Goal: Get advice/opinions

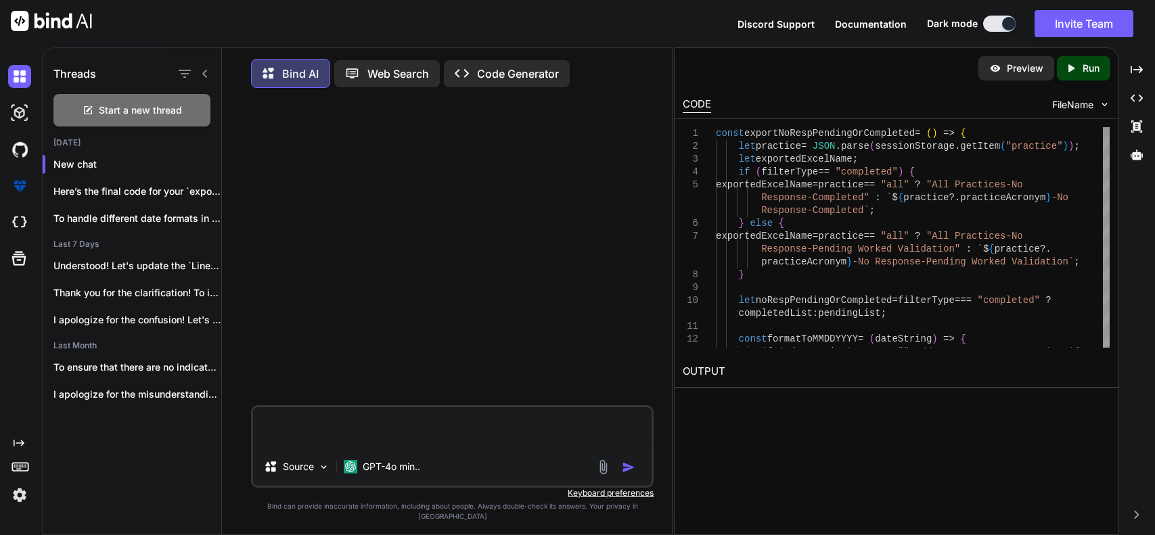
click at [389, 432] on textarea at bounding box center [452, 428] width 399 height 41
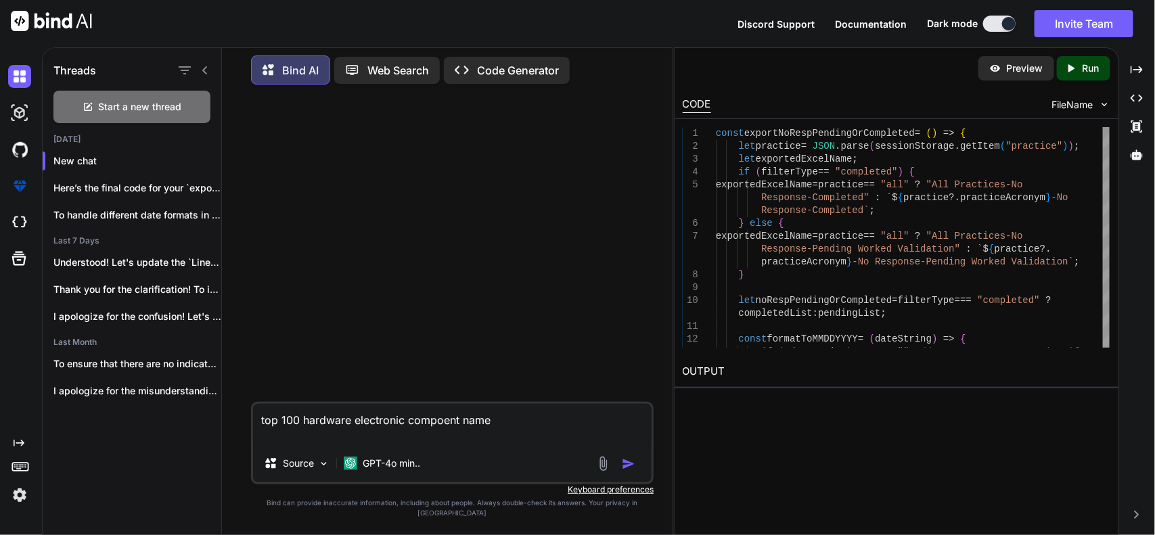
type textarea "top 100 hardware electronic compoent name"
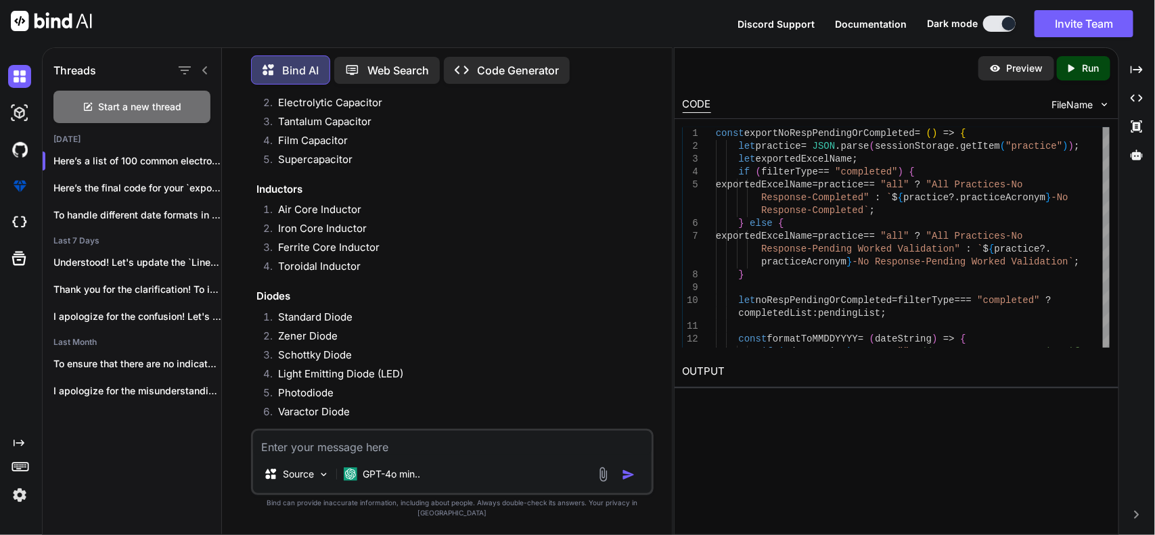
scroll to position [338, 0]
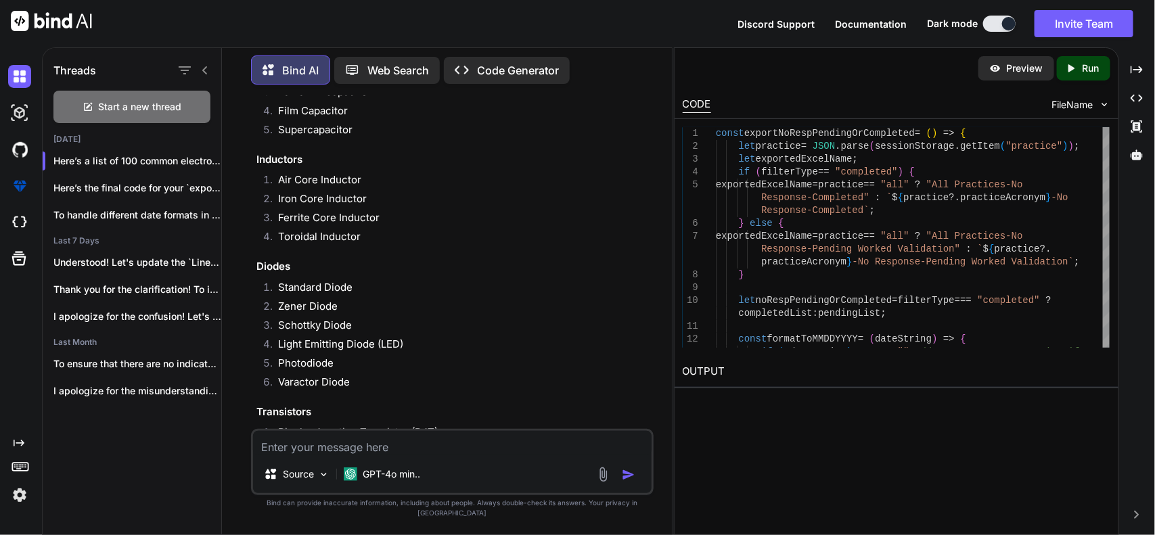
click at [267, 259] on h3 "Diodes" at bounding box center [454, 267] width 395 height 16
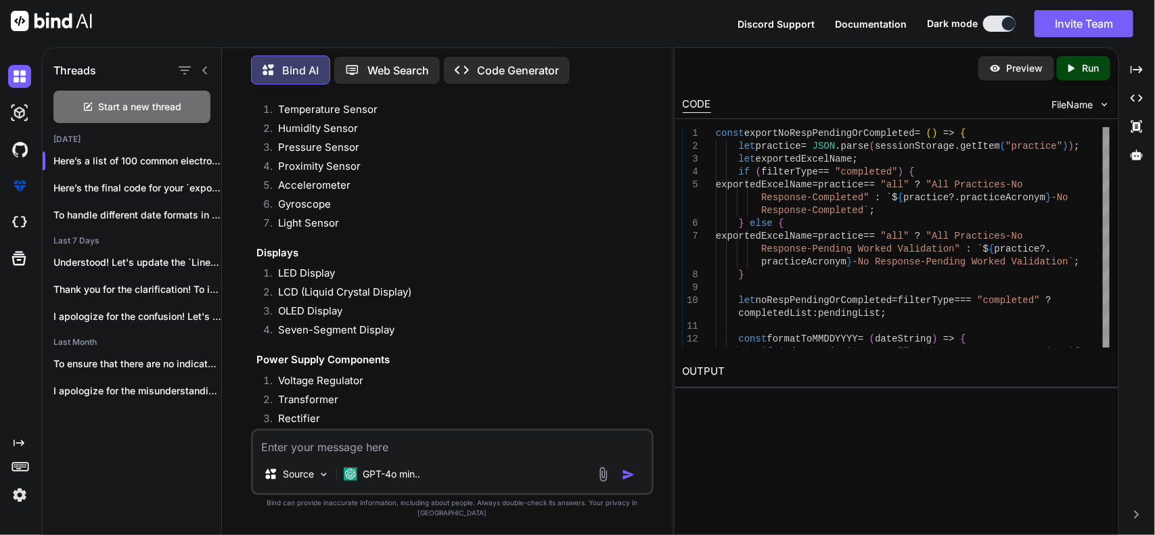
scroll to position [1354, 0]
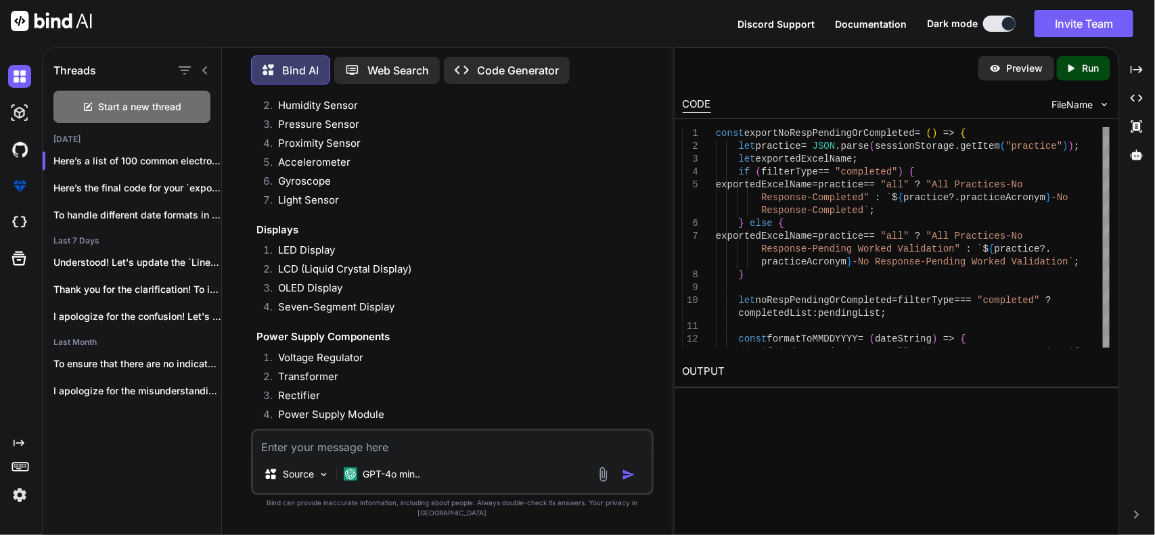
click at [466, 451] on textarea at bounding box center [452, 443] width 399 height 24
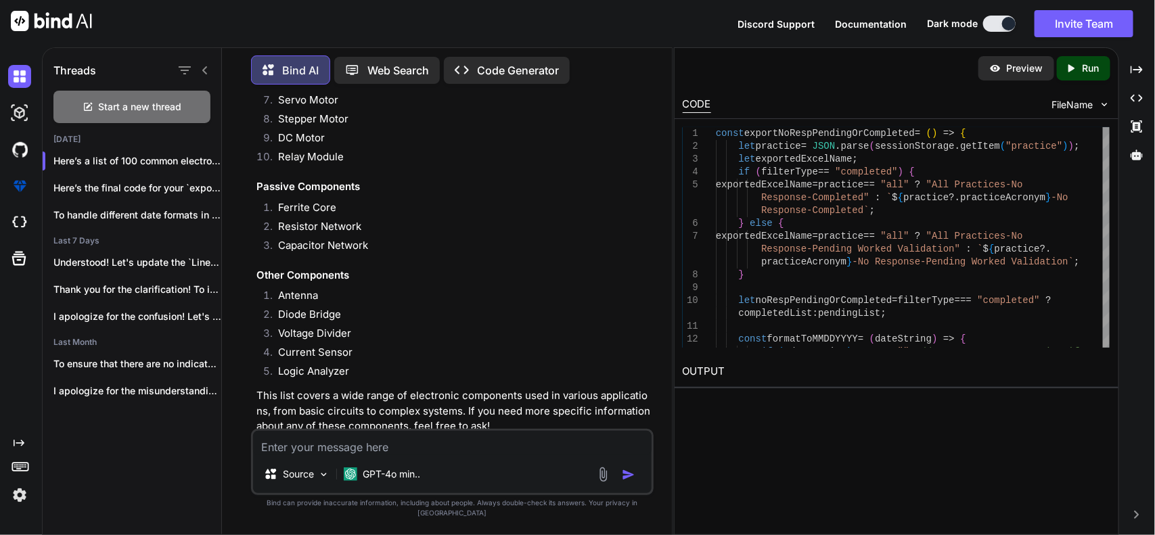
scroll to position [2272, 0]
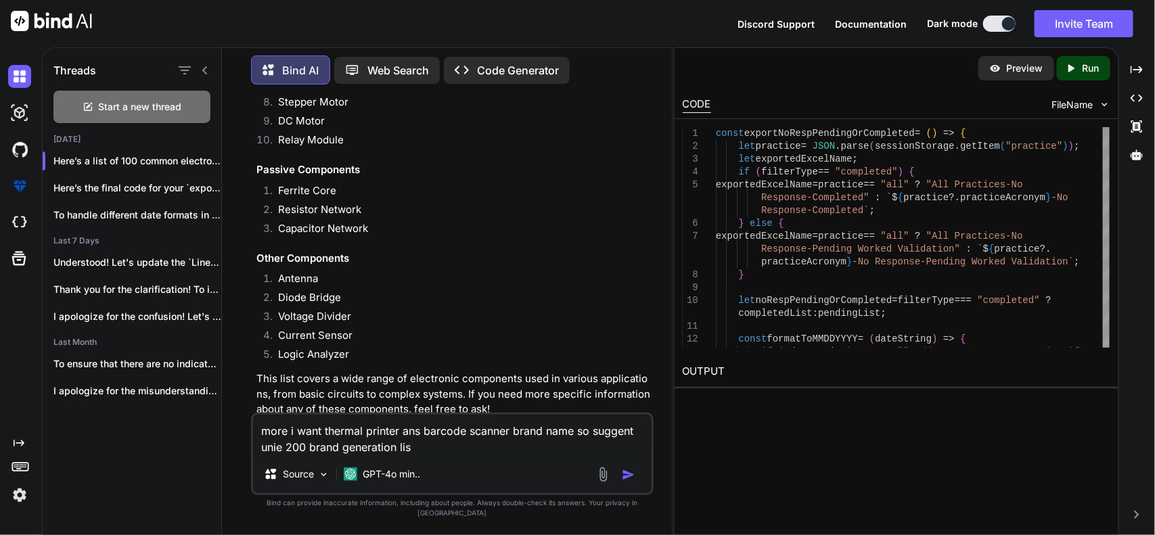
type textarea "more i want thermal printer ans barcode scanner brand name so suggent unie 200 …"
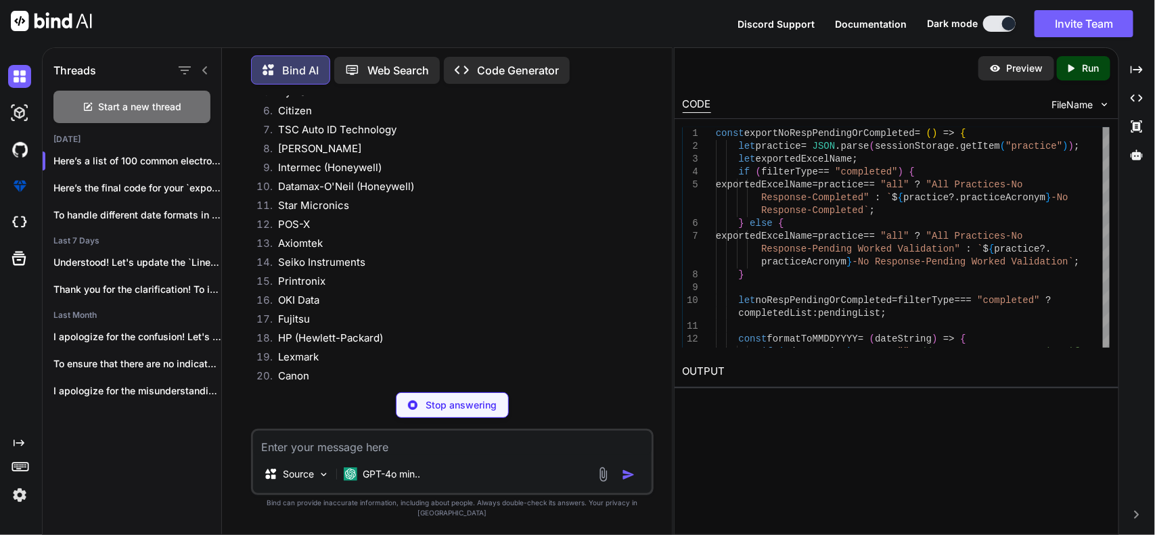
scroll to position [2906, 0]
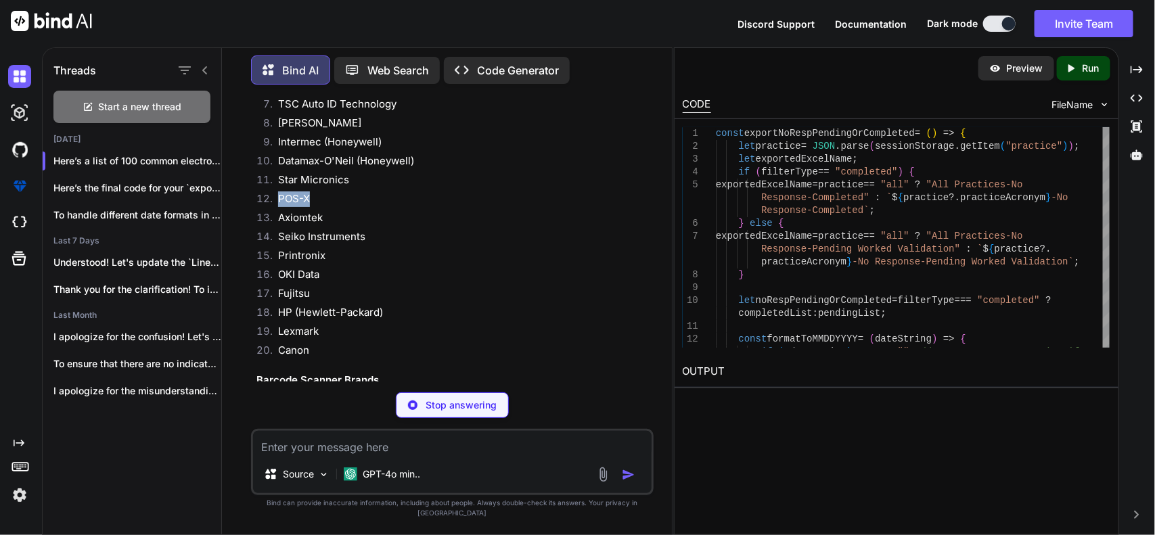
drag, startPoint x: 278, startPoint y: 194, endPoint x: 310, endPoint y: 197, distance: 32.7
click at [310, 197] on li "POS-X" at bounding box center [459, 201] width 384 height 19
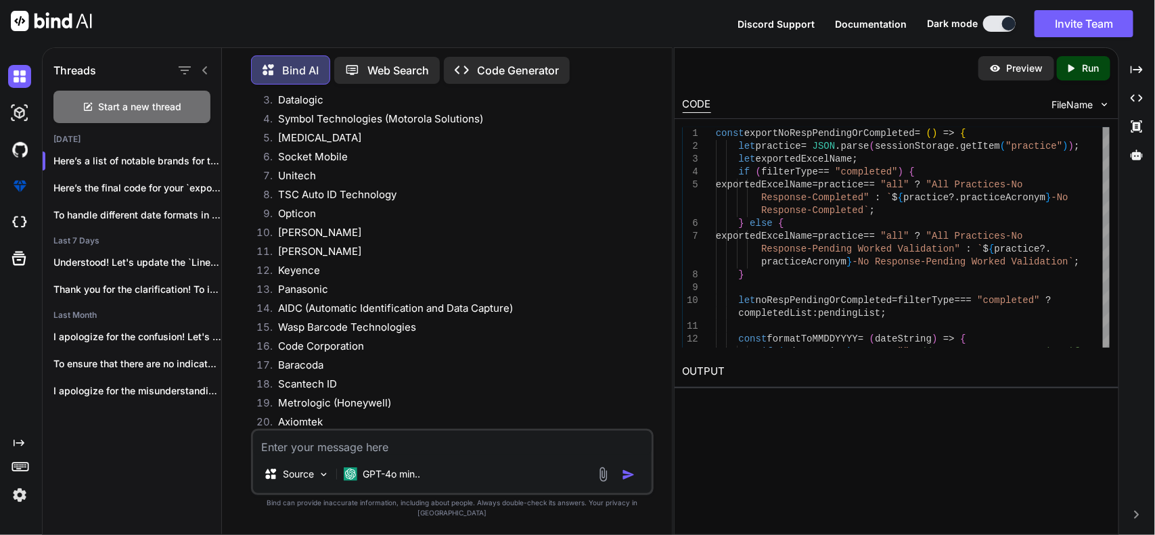
scroll to position [3414, 0]
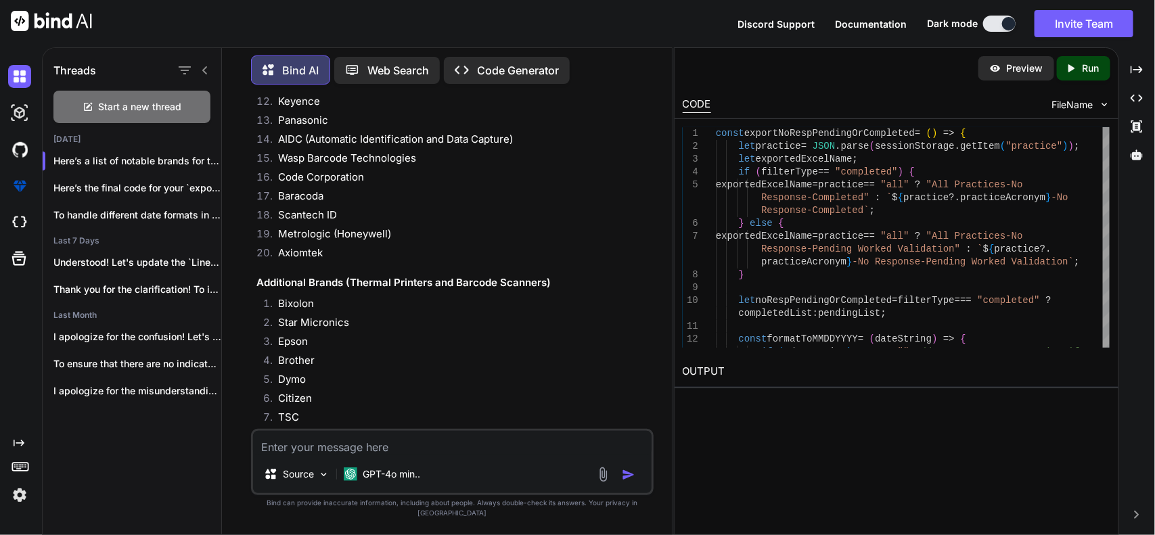
click at [451, 456] on textarea at bounding box center [452, 443] width 399 height 24
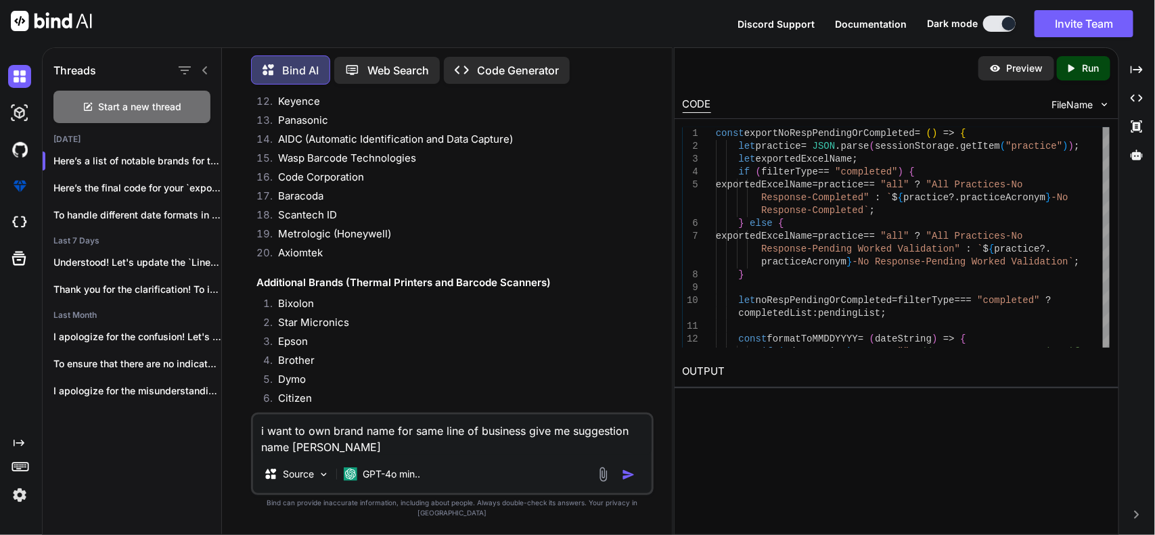
type textarea "i want to own brand name for same line of business give me suggestion name list"
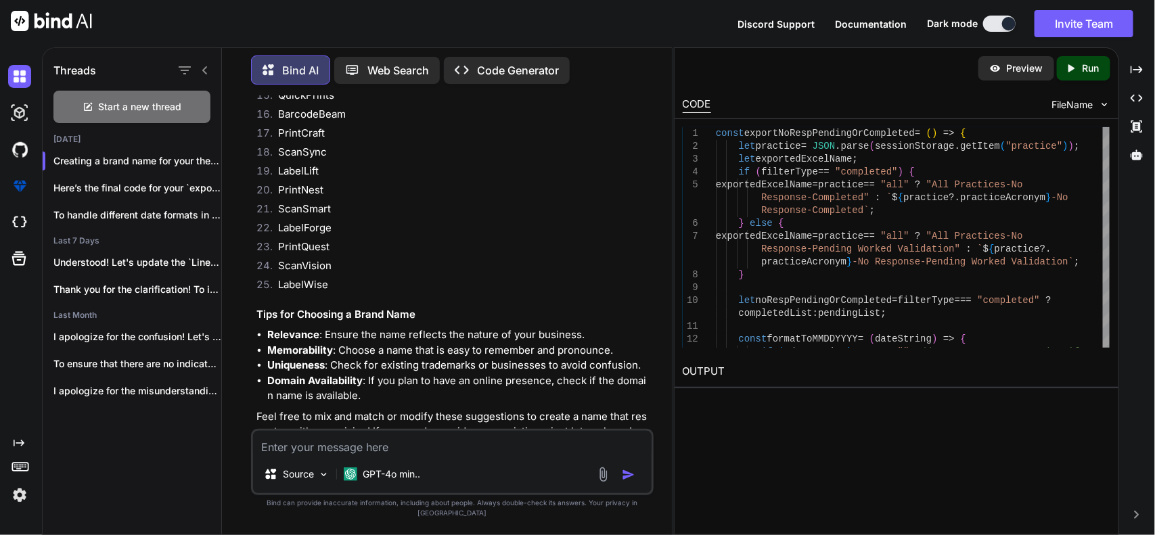
scroll to position [5281, 0]
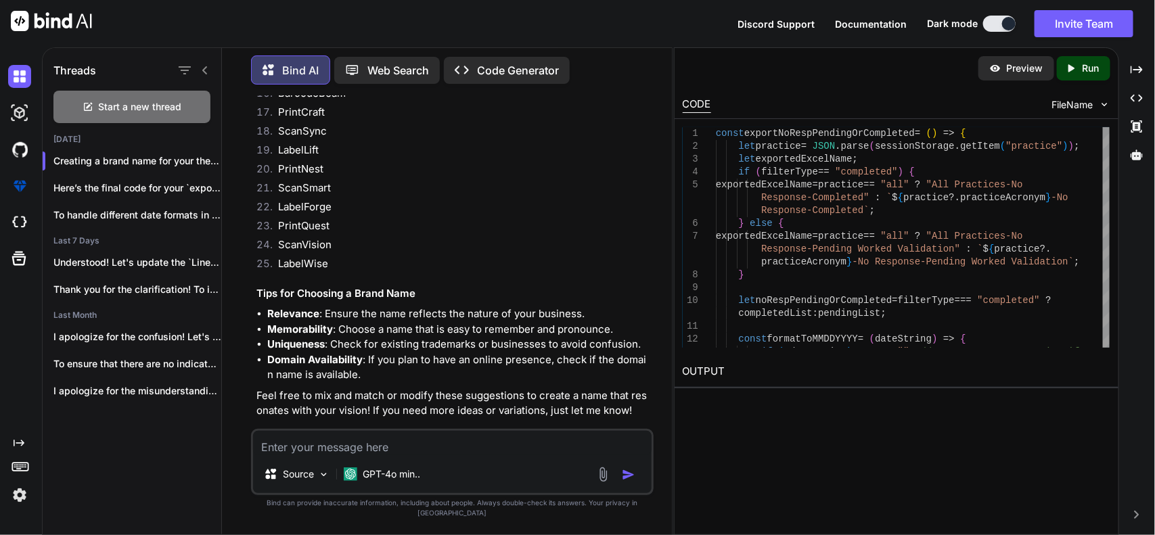
click at [450, 456] on textarea at bounding box center [452, 443] width 399 height 24
type textarea "no 3-4 char and more wider name"
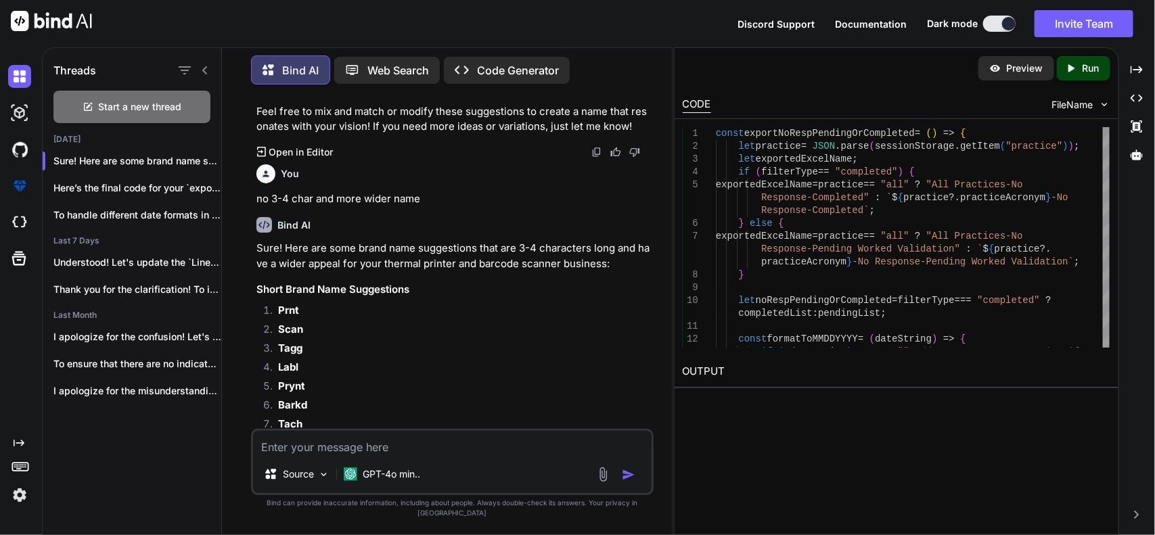
scroll to position [5593, 0]
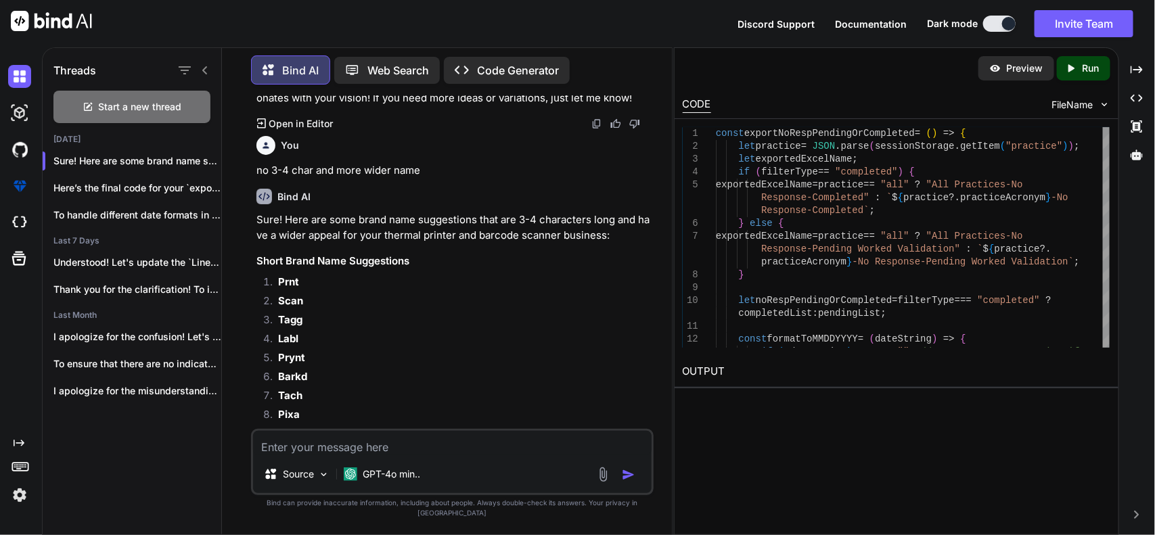
click at [282, 353] on strong "Prynt" at bounding box center [291, 357] width 27 height 13
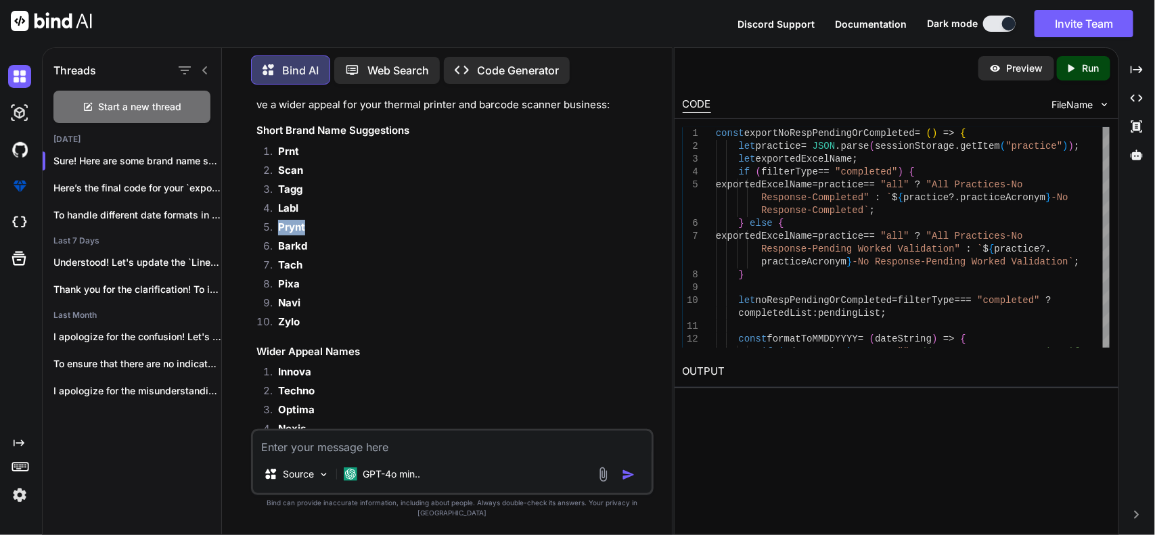
scroll to position [5763, 0]
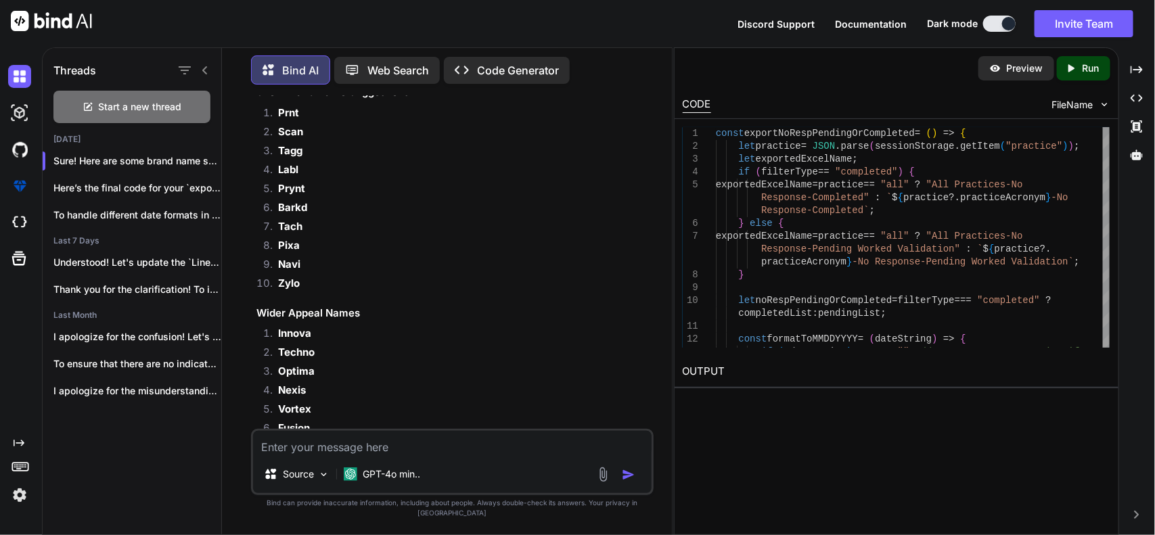
click at [288, 277] on strong "Zylo" at bounding box center [289, 283] width 22 height 13
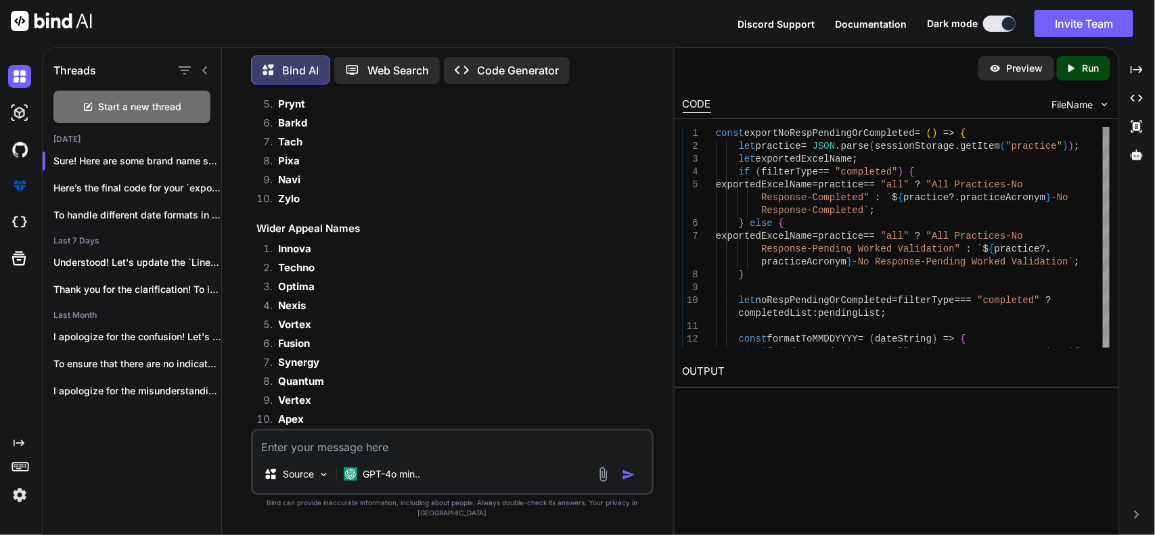
click at [292, 299] on strong "Nexis" at bounding box center [292, 305] width 28 height 13
click at [397, 303] on li "Nexis" at bounding box center [459, 308] width 384 height 19
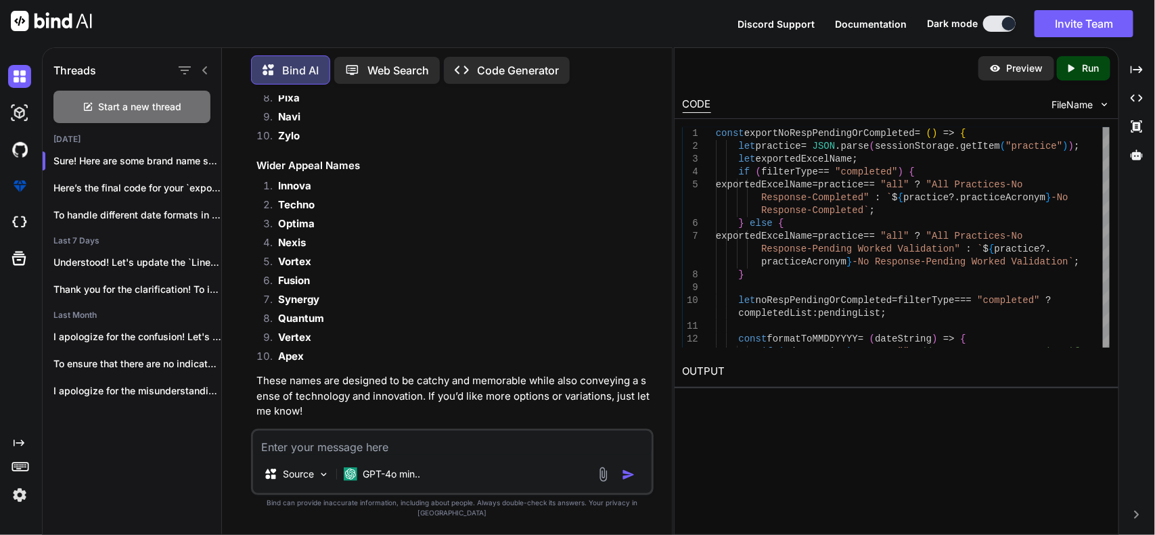
scroll to position [5911, 0]
click at [455, 455] on textarea at bounding box center [452, 443] width 399 height 24
type textarea "more sort and uniq list 100+"
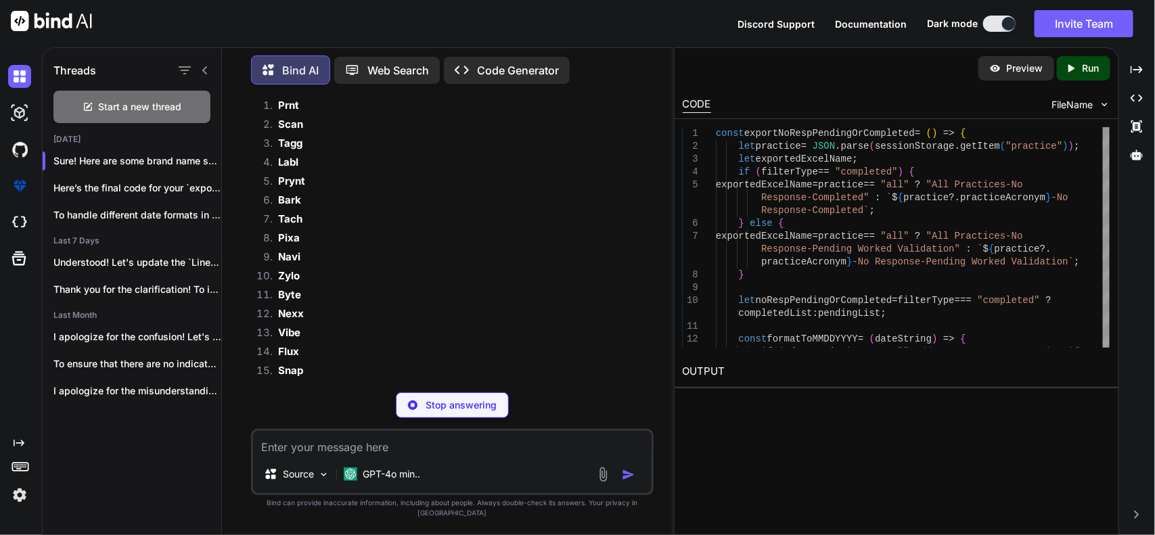
scroll to position [6485, 0]
click at [290, 204] on strong "Byte" at bounding box center [289, 210] width 23 height 13
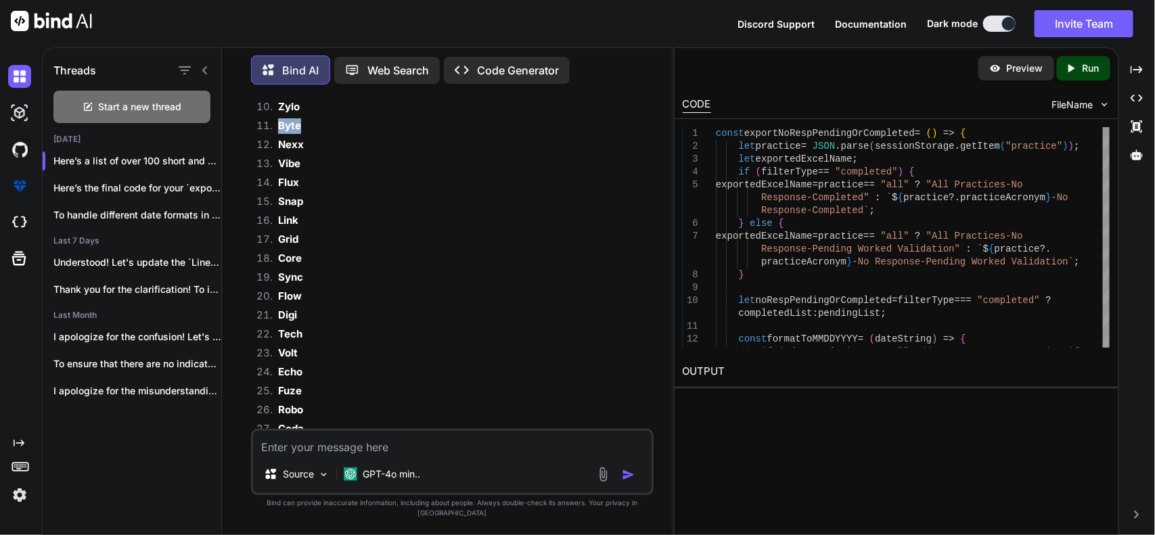
scroll to position [6654, 0]
click at [408, 456] on textarea at bounding box center [452, 443] width 399 height 24
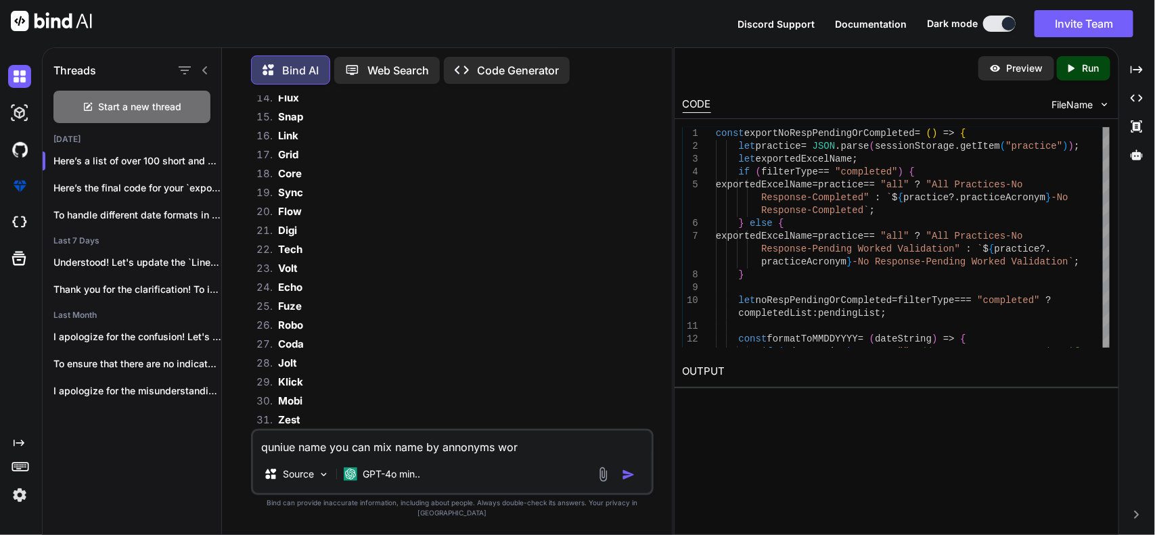
type textarea "quniue name you can mix name by annonyms word"
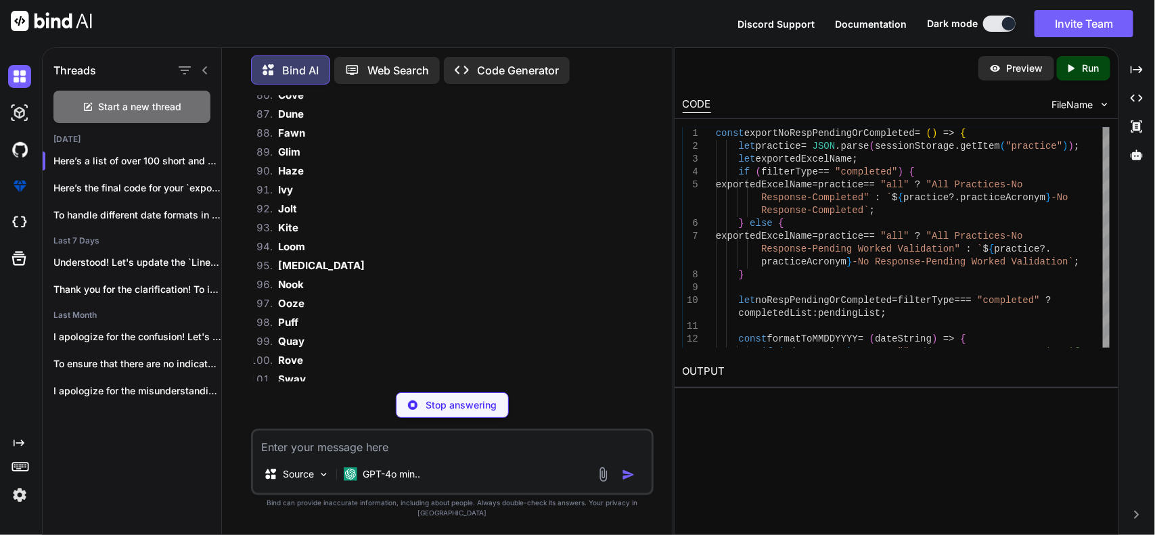
scroll to position [7975, 0]
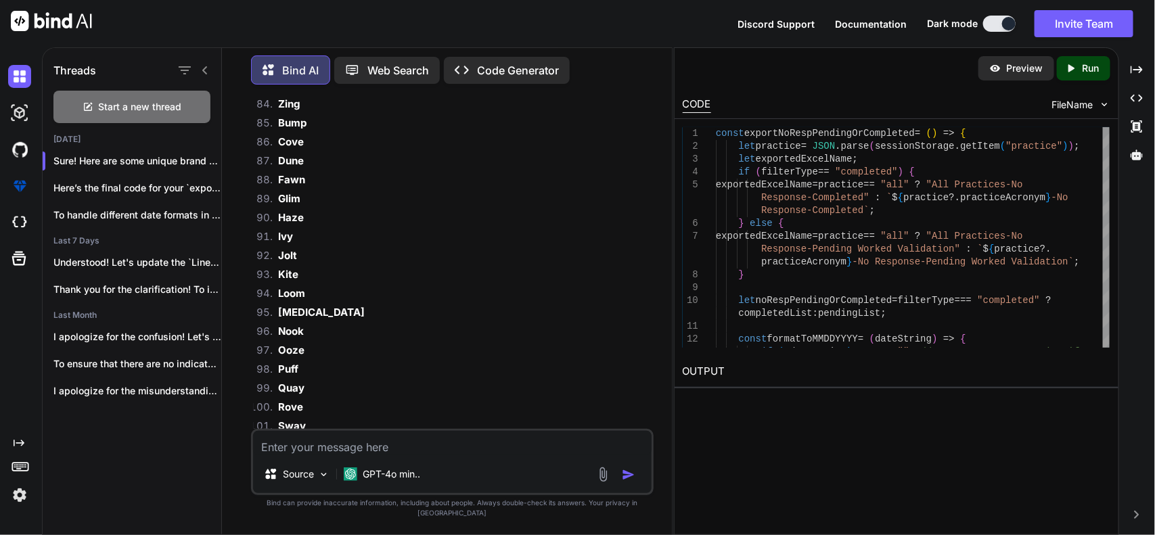
click at [280, 230] on strong "Ivy" at bounding box center [285, 236] width 15 height 13
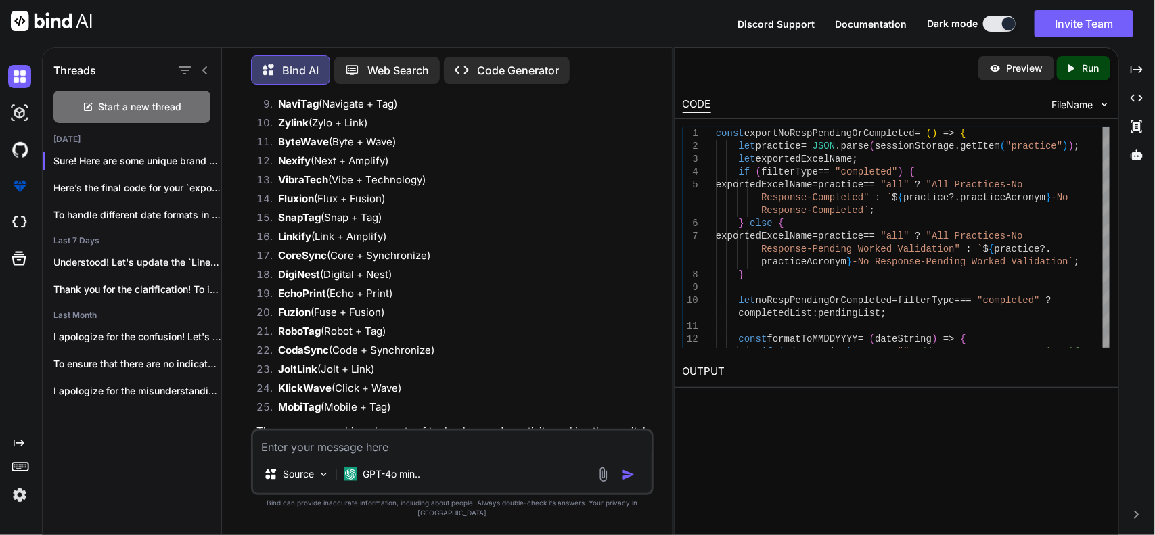
scroll to position [8794, 0]
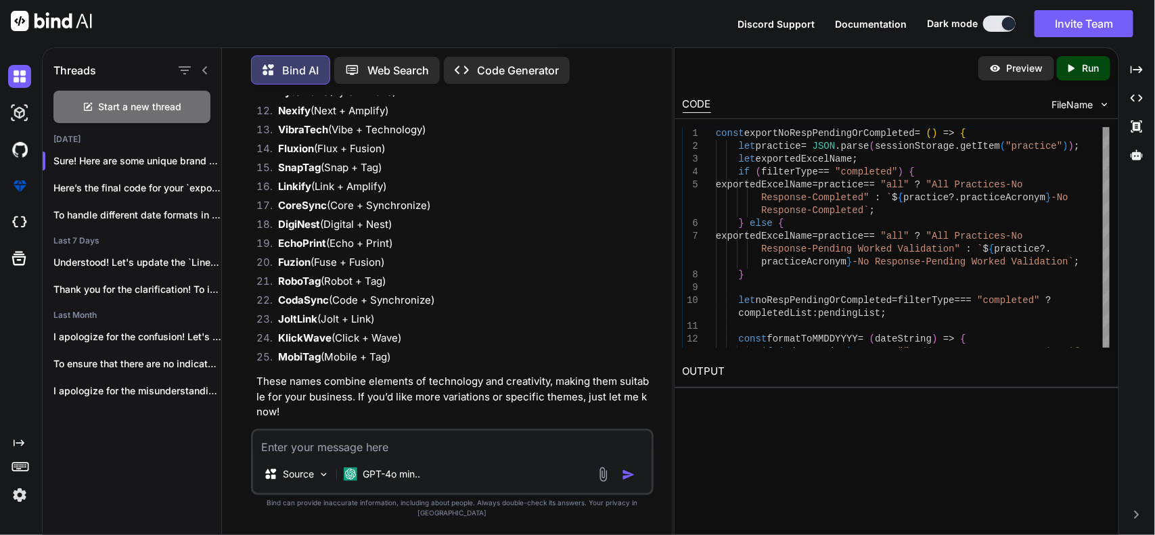
click at [499, 456] on textarea at bounding box center [452, 443] width 399 height 24
type textarea "no still not ggood 3-4 [PERSON_NAME] make dirrect and uniq"
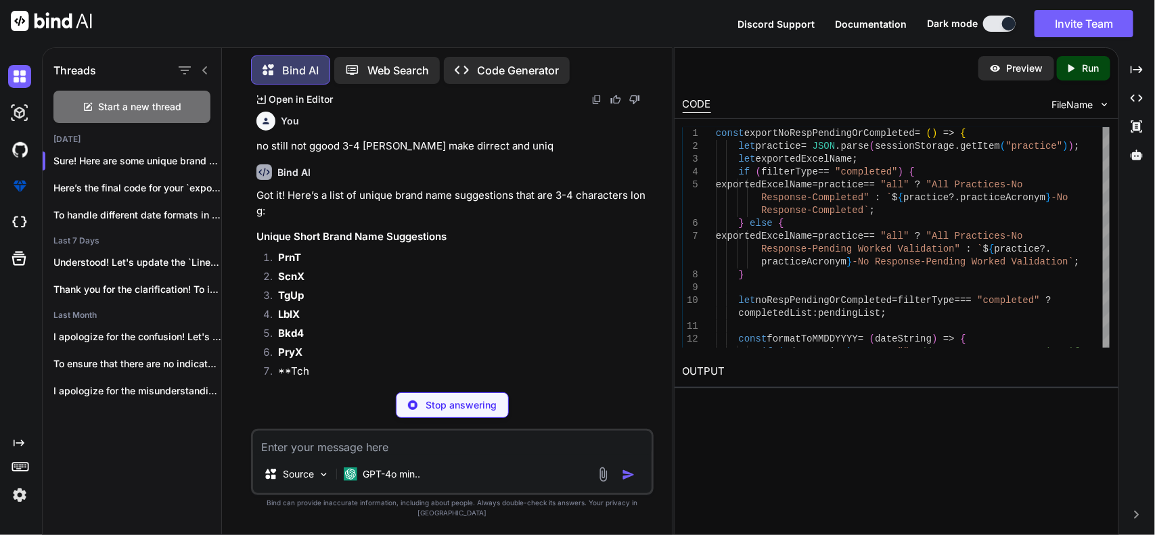
scroll to position [9143, 0]
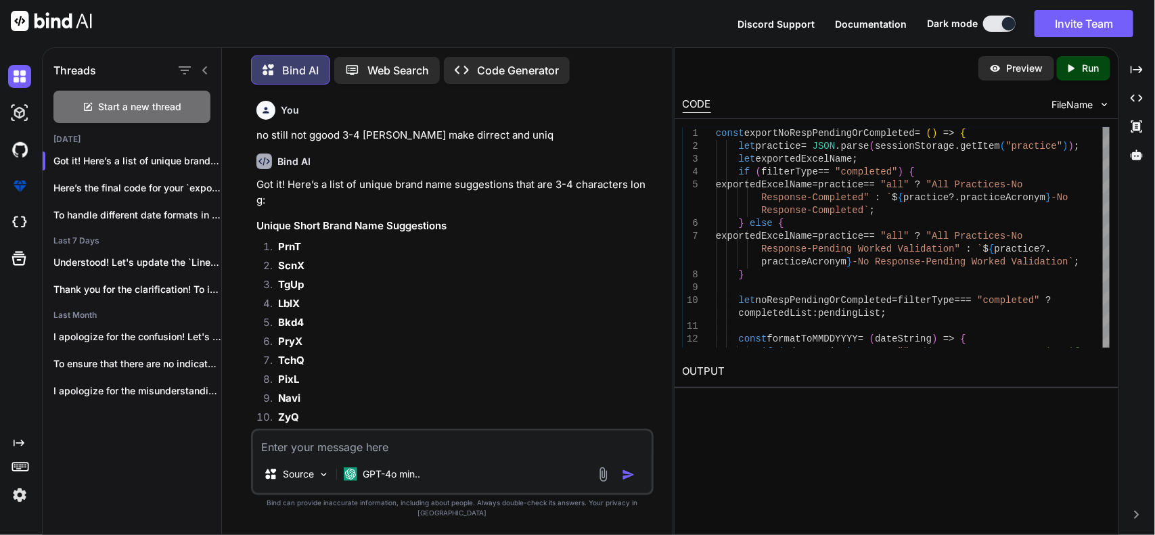
click at [292, 355] on strong "TchQ" at bounding box center [291, 360] width 26 height 13
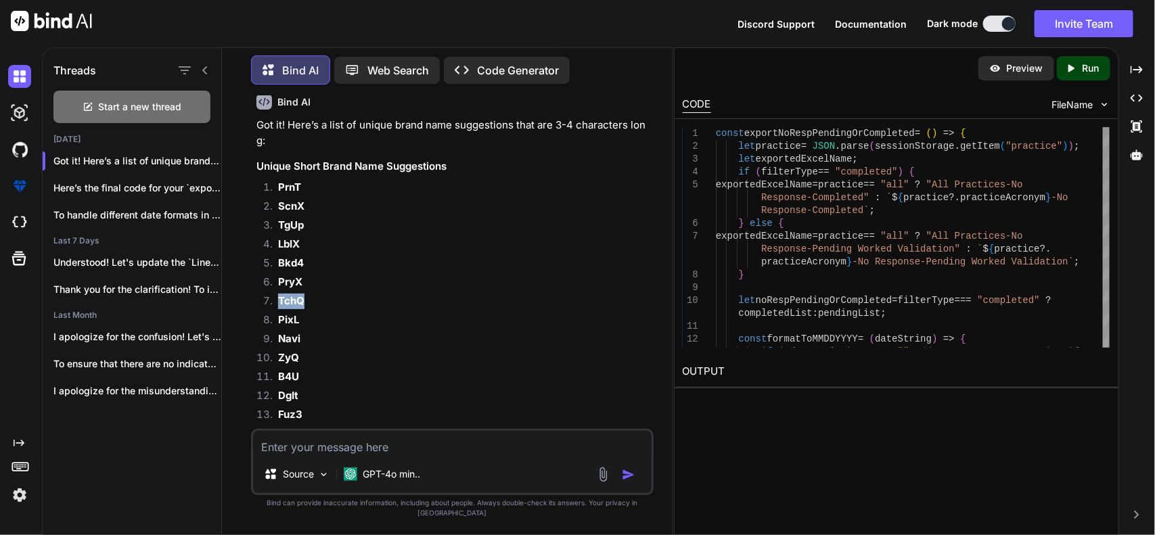
scroll to position [9228, 0]
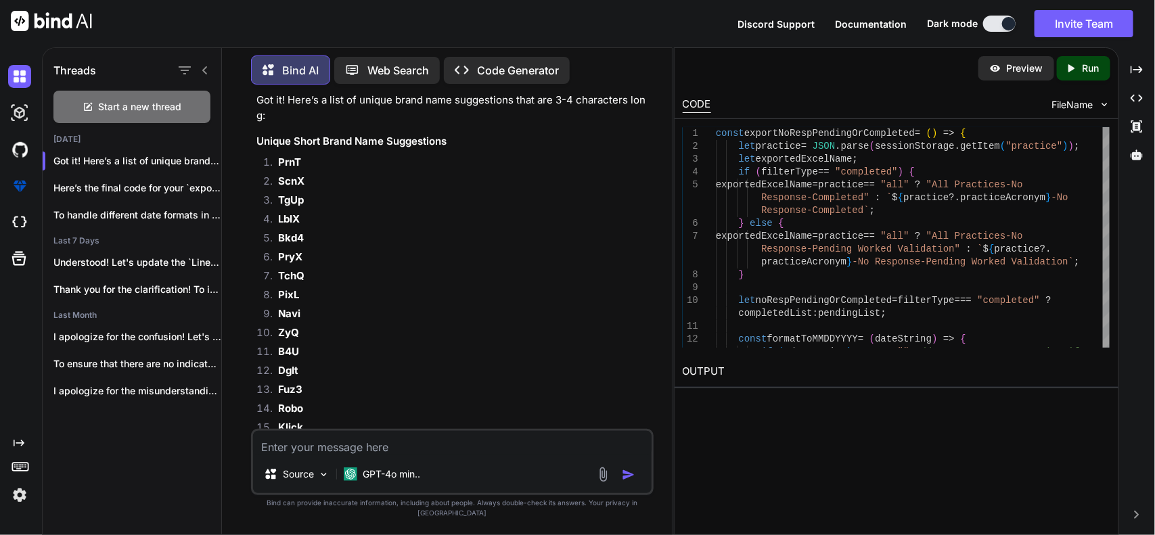
click at [292, 328] on strong "ZyQ" at bounding box center [288, 332] width 21 height 13
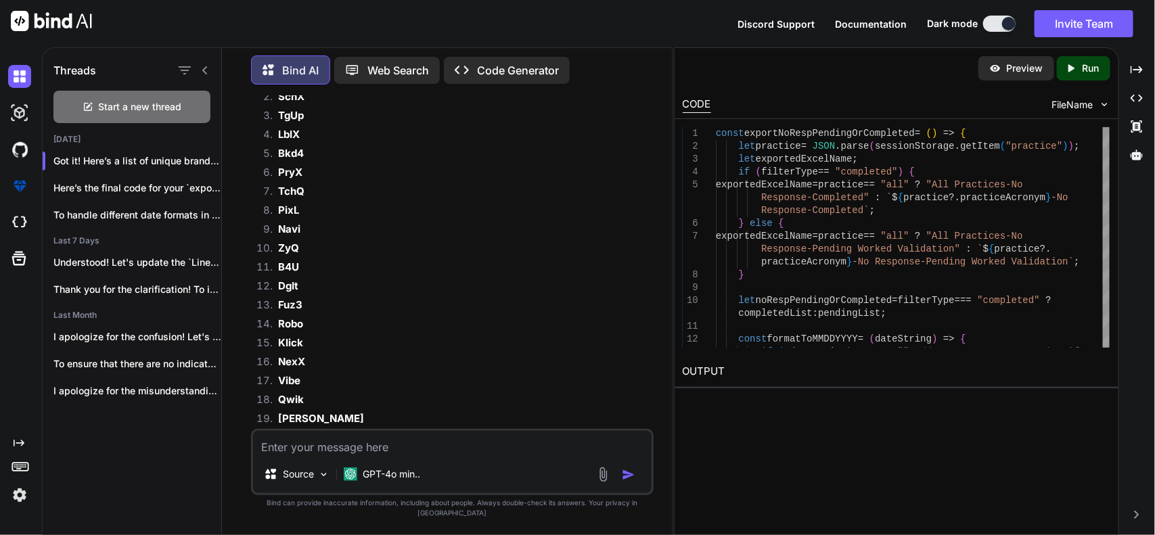
click at [286, 317] on strong "Robo" at bounding box center [290, 323] width 25 height 13
